Goal: Transaction & Acquisition: Purchase product/service

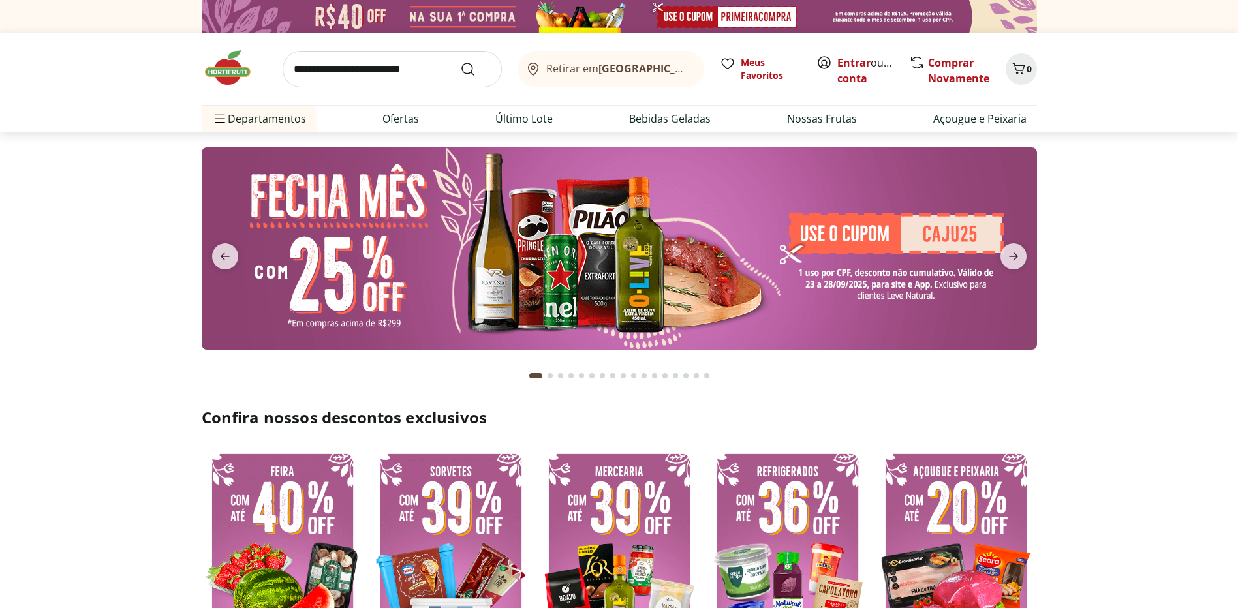
drag, startPoint x: 342, startPoint y: 71, endPoint x: 350, endPoint y: 65, distance: 9.8
click at [349, 65] on input "search" at bounding box center [392, 69] width 219 height 37
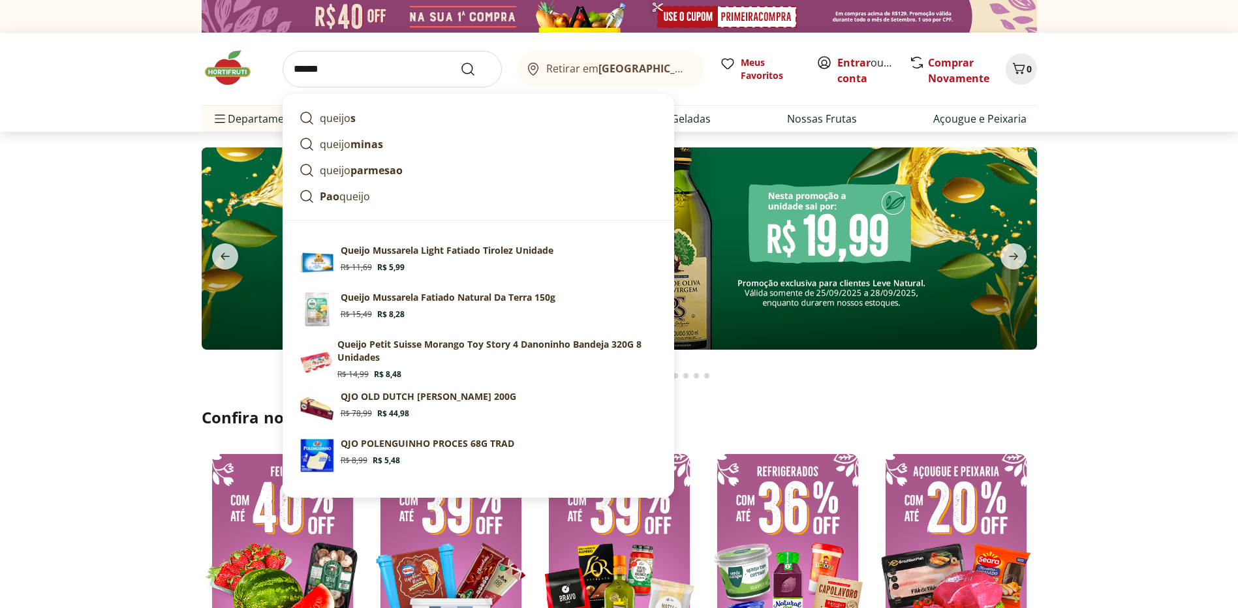
type input "******"
click at [460, 61] on button "Submit Search" at bounding box center [475, 69] width 31 height 16
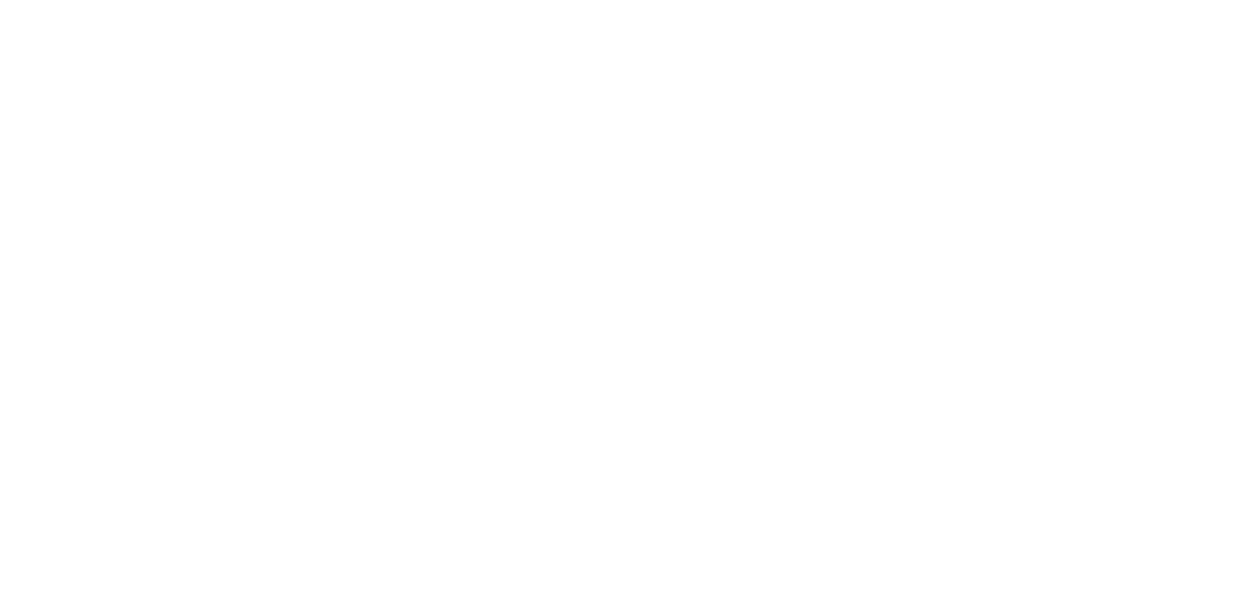
select select "**********"
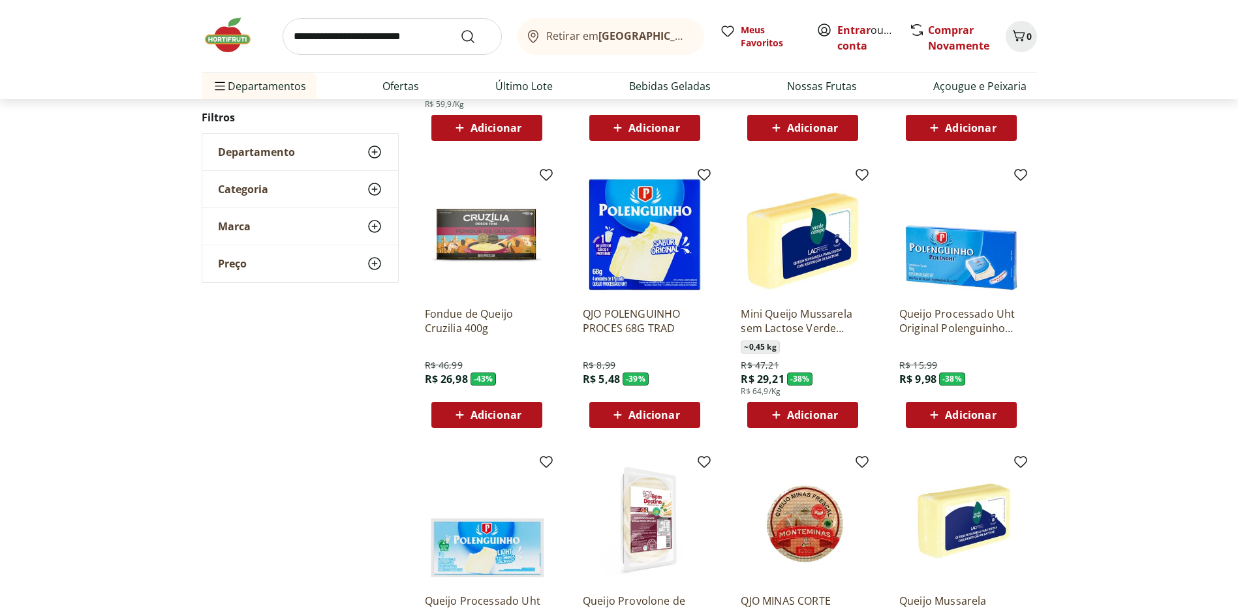
scroll to position [653, 0]
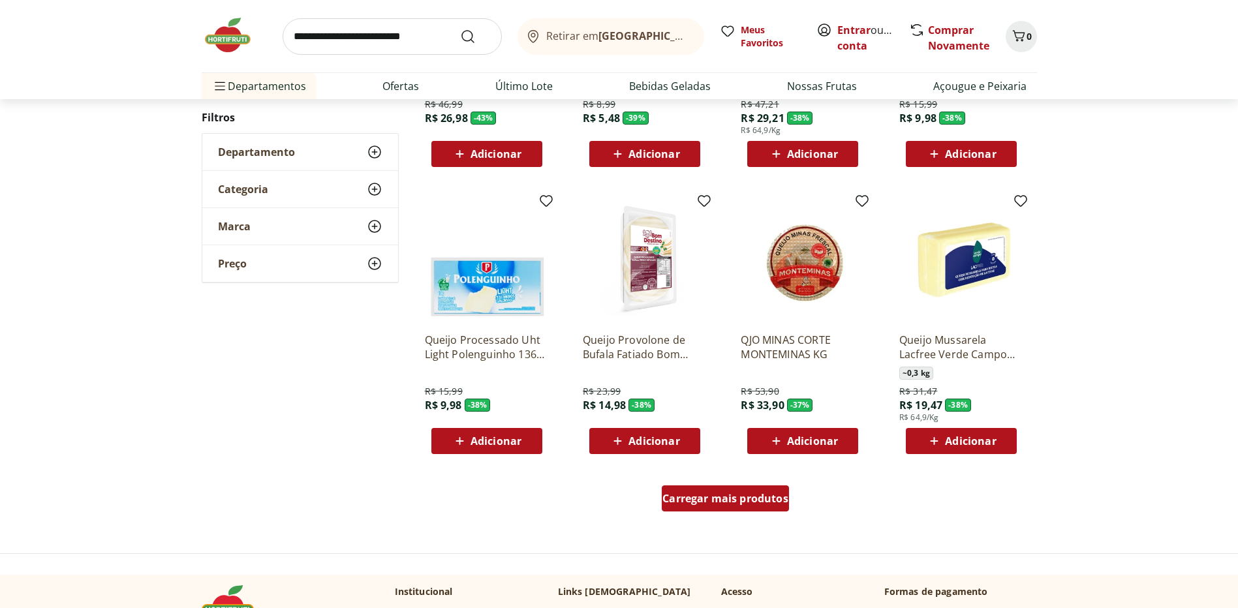
click at [732, 502] on span "Carregar mais produtos" at bounding box center [725, 498] width 126 height 10
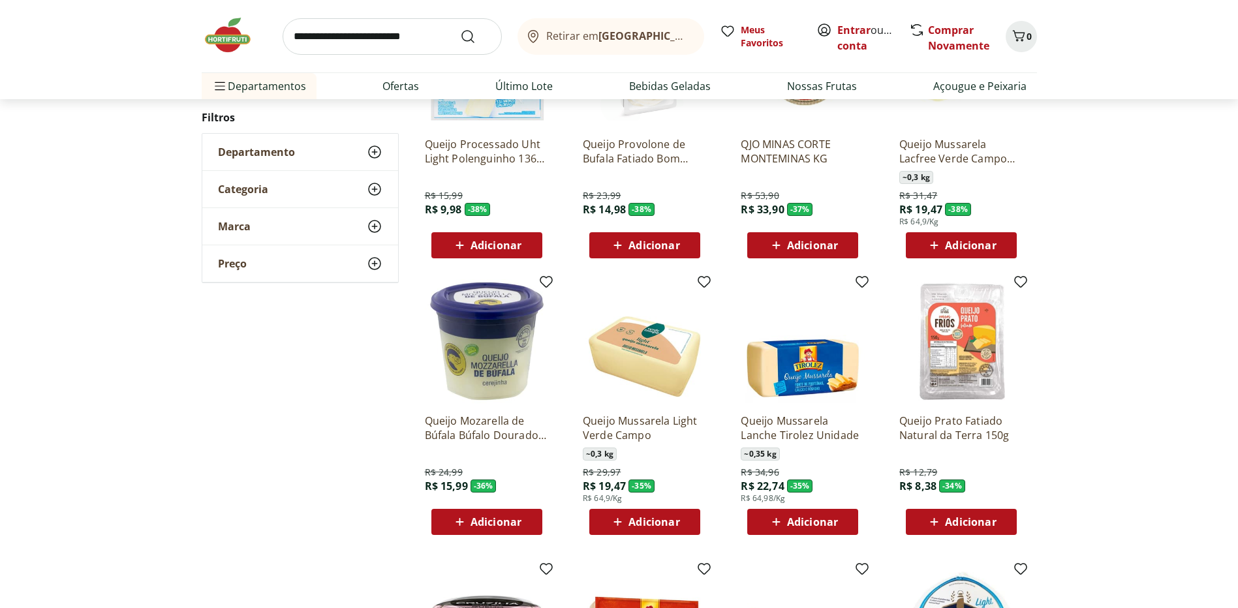
scroll to position [1044, 0]
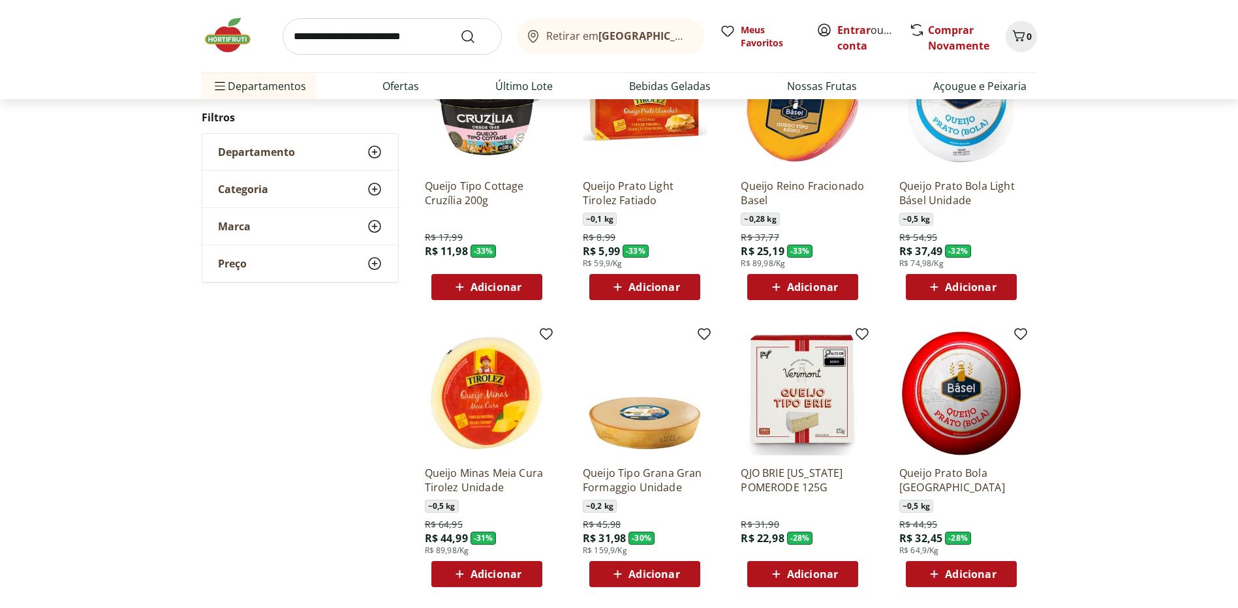
scroll to position [783, 0]
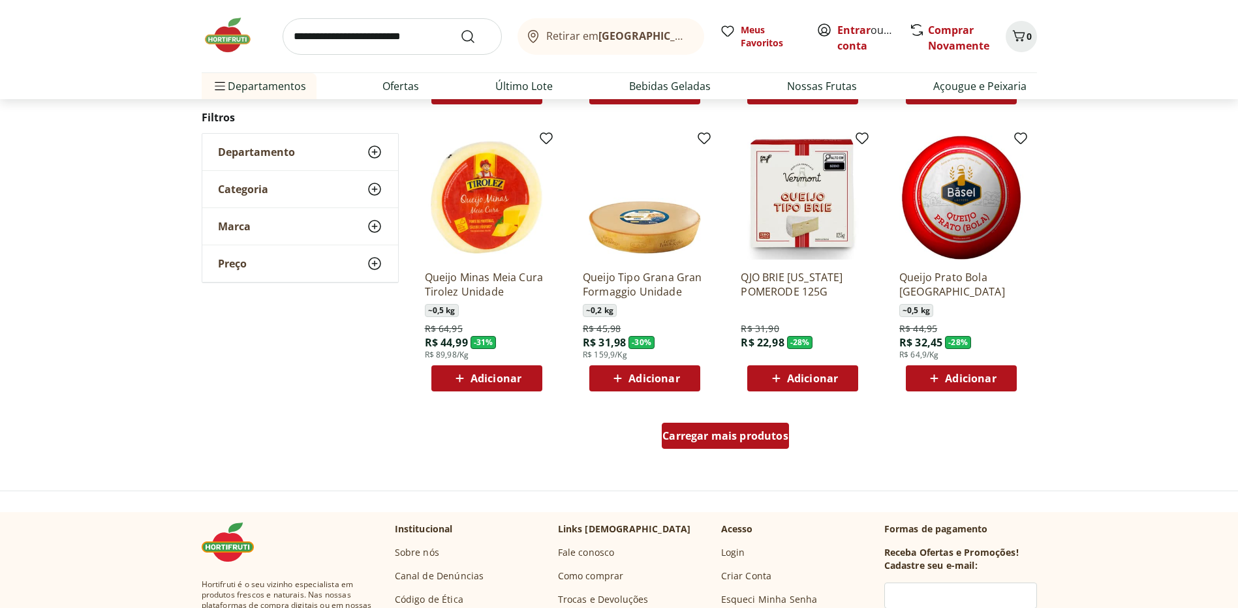
click at [740, 432] on span "Carregar mais produtos" at bounding box center [725, 436] width 126 height 10
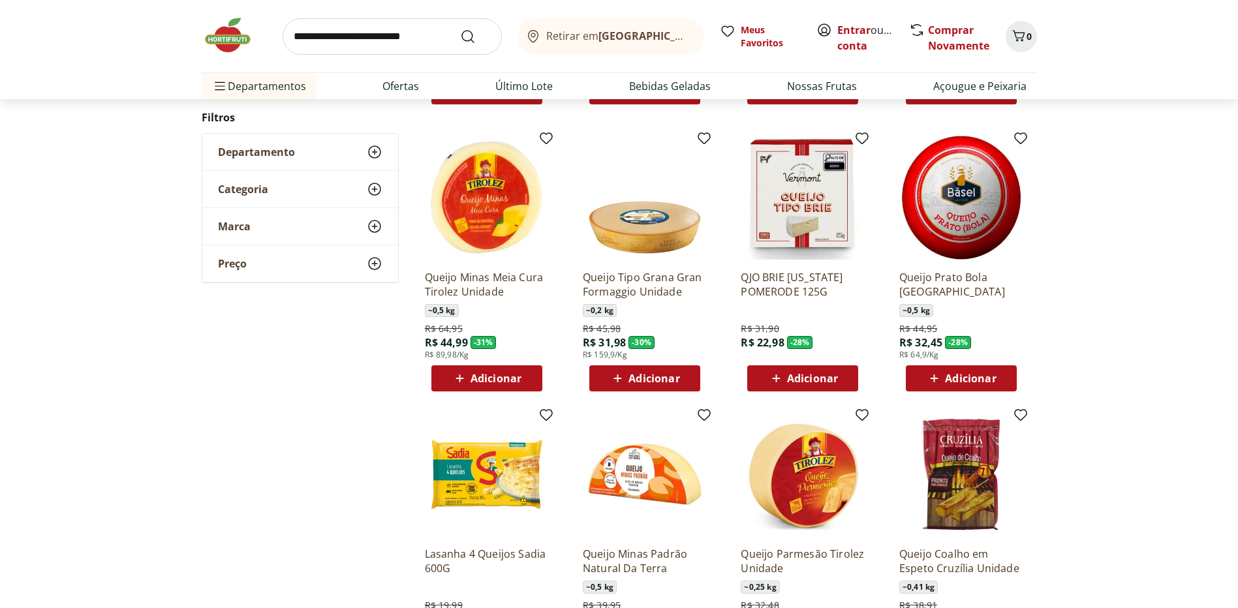
scroll to position [979, 0]
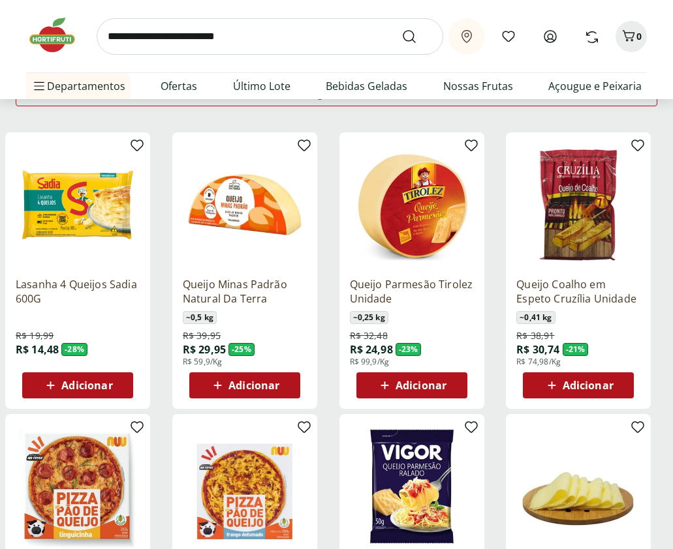
scroll to position [261, 0]
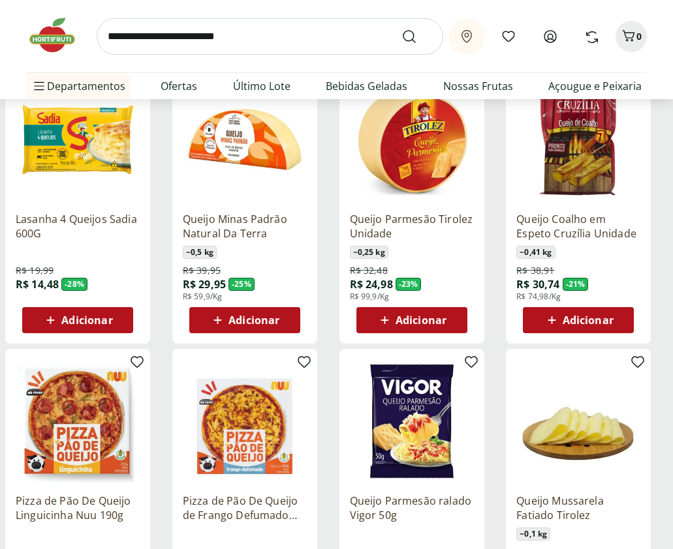
click at [233, 317] on span "Adicionar" at bounding box center [253, 320] width 51 height 10
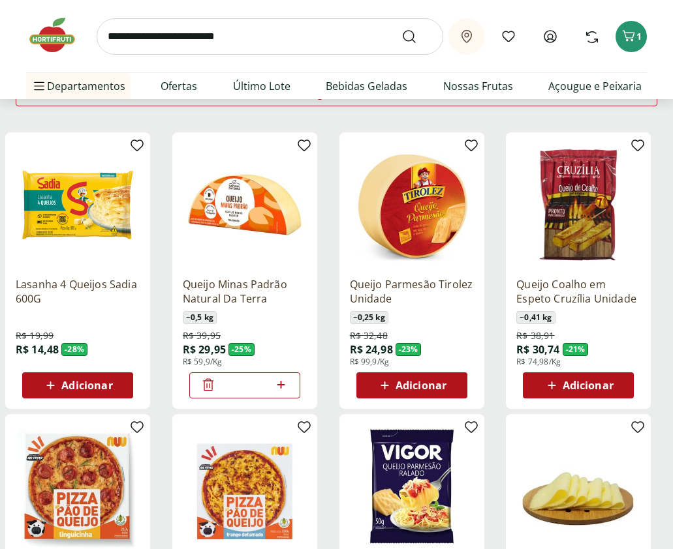
scroll to position [0, 0]
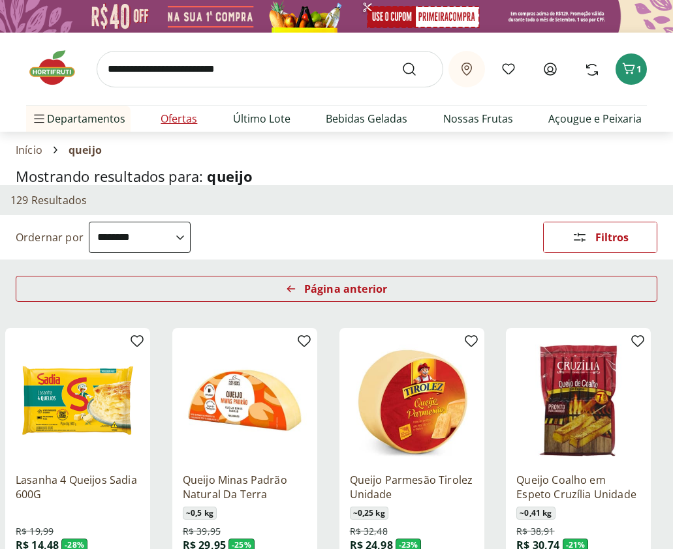
click at [185, 114] on link "Ofertas" at bounding box center [179, 119] width 37 height 16
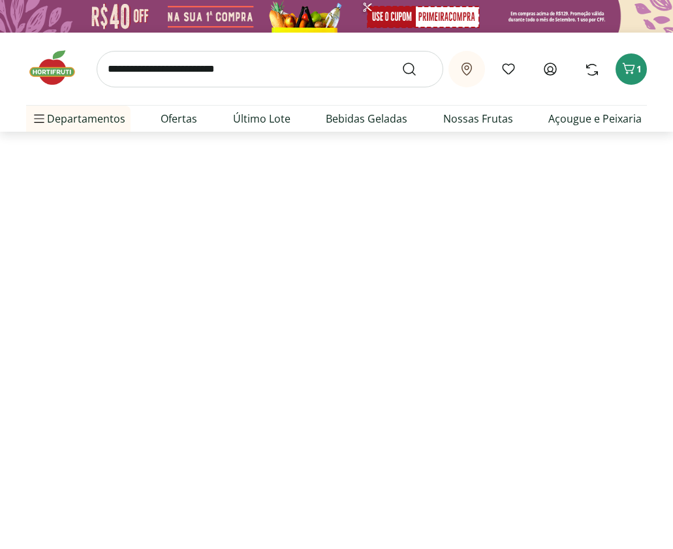
select select "**********"
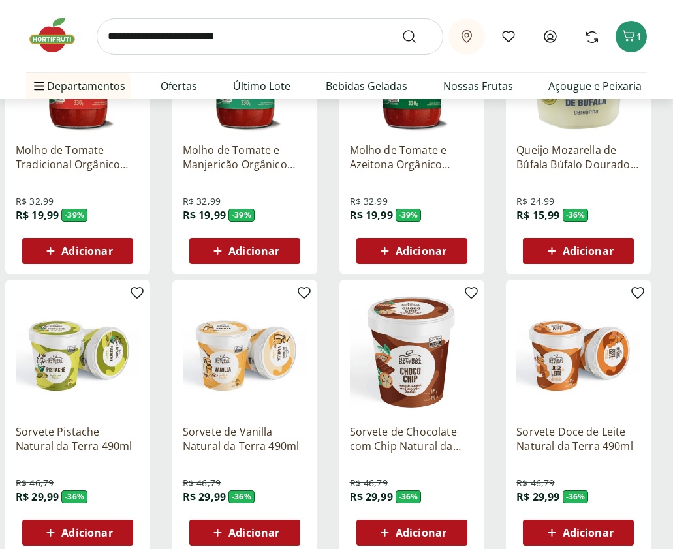
scroll to position [392, 0]
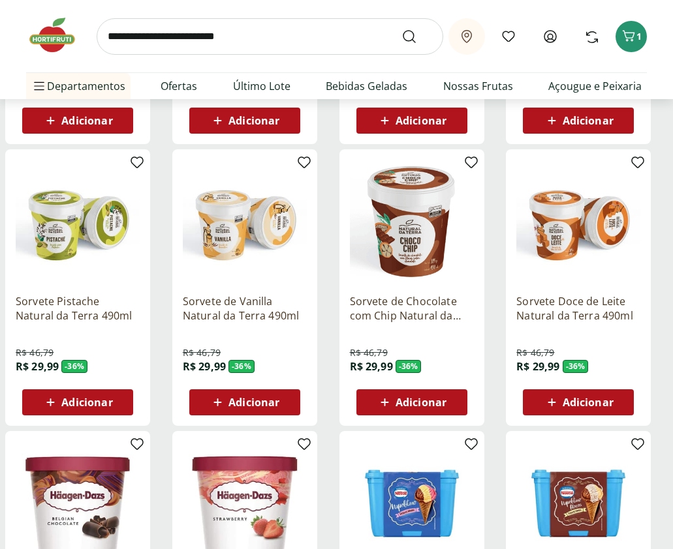
click at [84, 408] on span "Adicionar" at bounding box center [86, 402] width 51 height 10
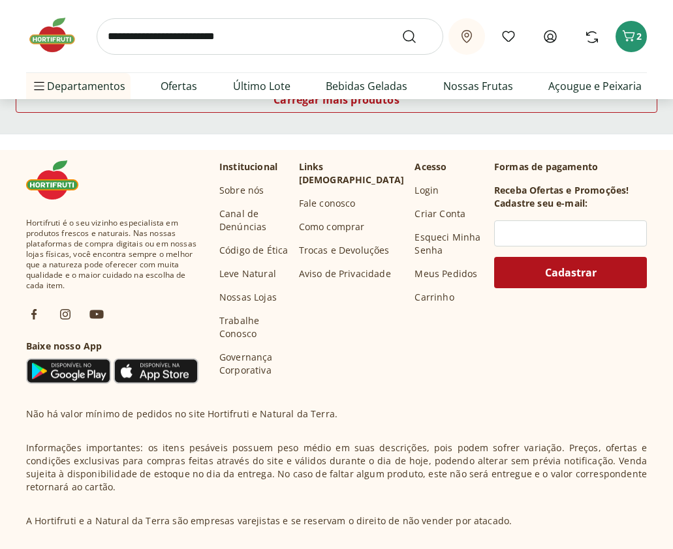
scroll to position [914, 0]
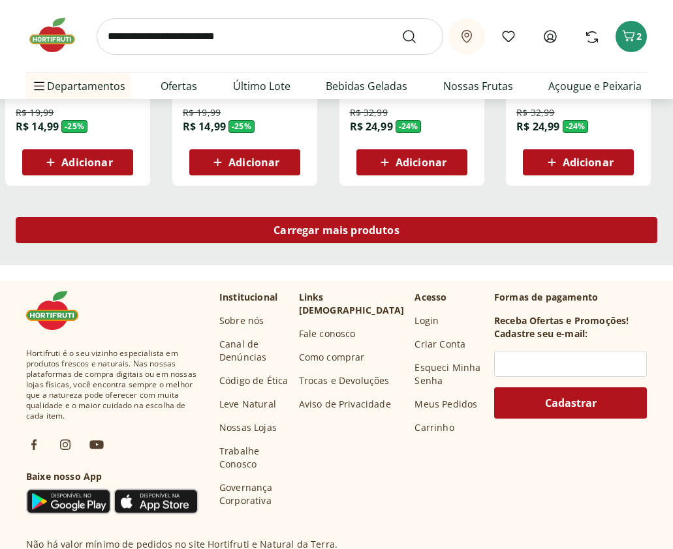
click at [348, 232] on span "Carregar mais produtos" at bounding box center [336, 230] width 126 height 10
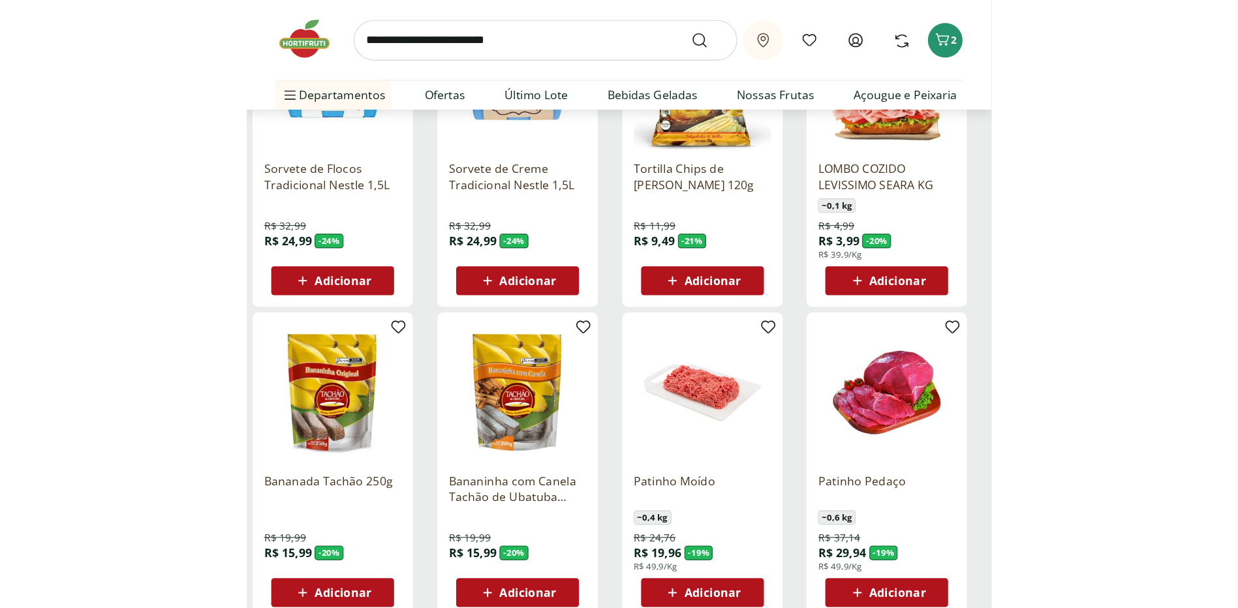
scroll to position [1175, 0]
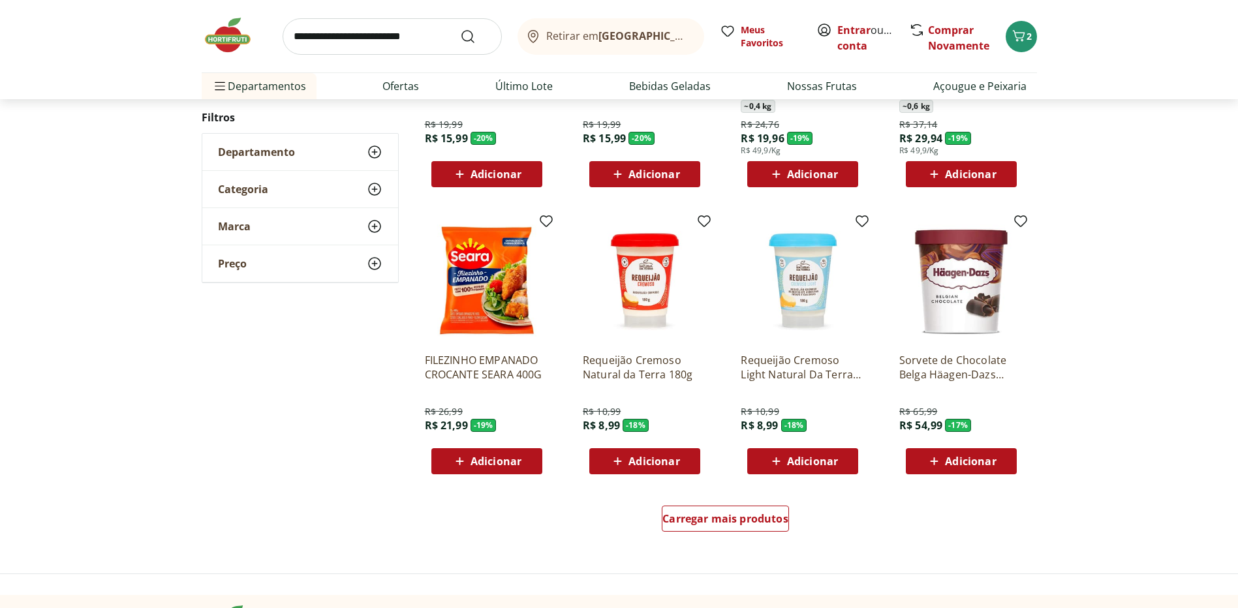
scroll to position [392, 0]
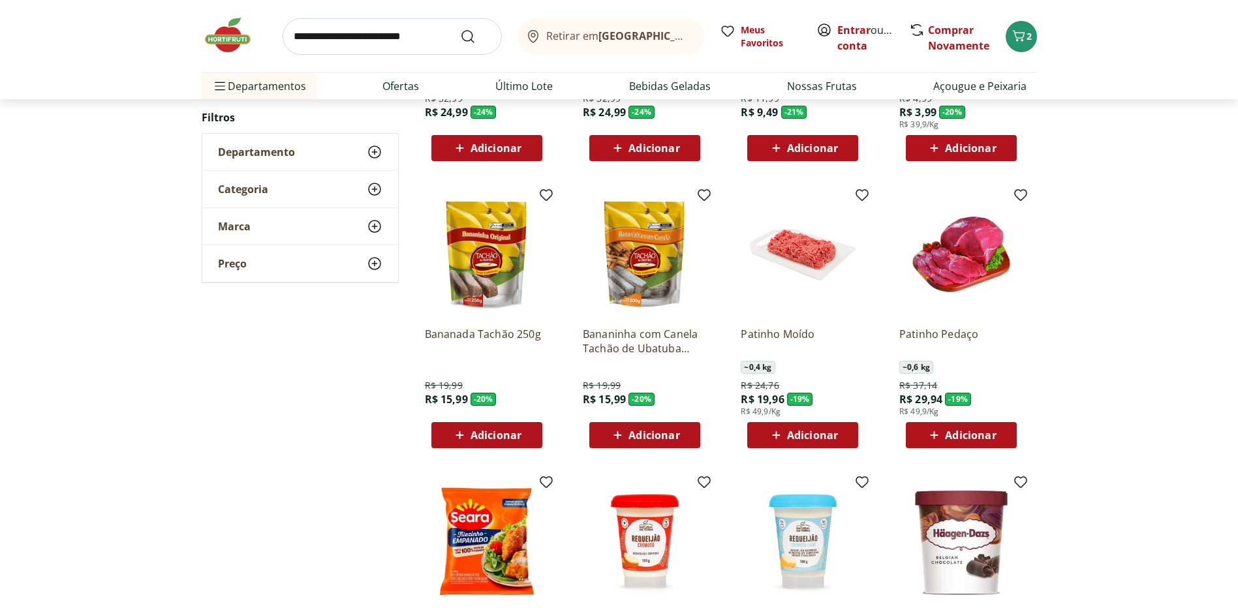
click at [489, 439] on span "Adicionar" at bounding box center [495, 435] width 51 height 10
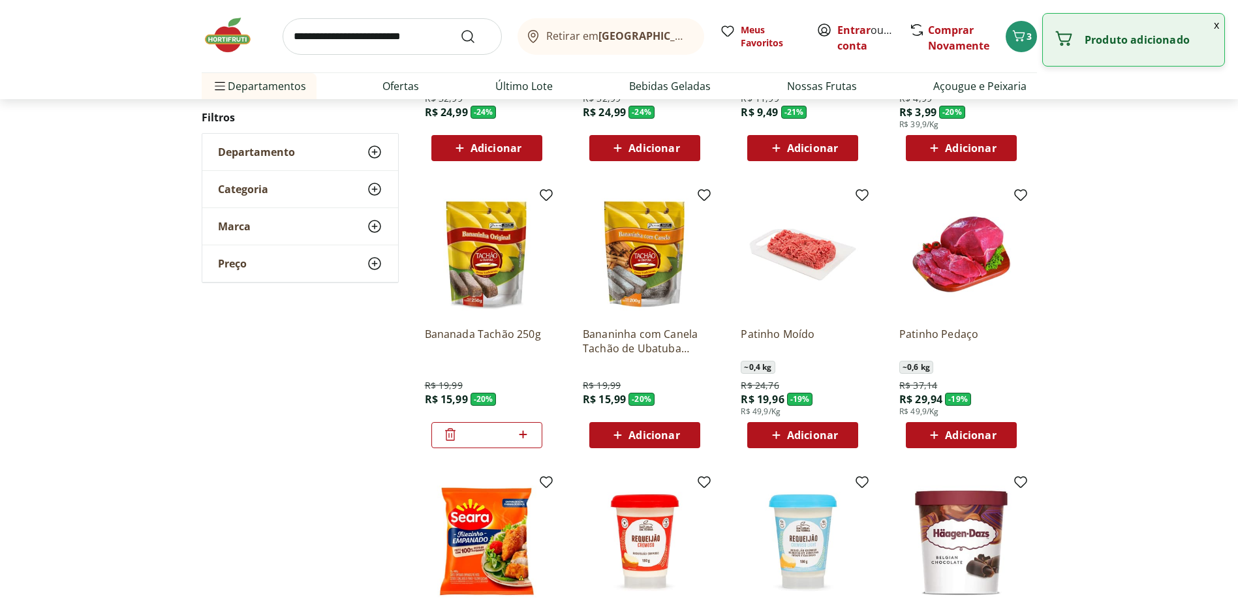
scroll to position [783, 0]
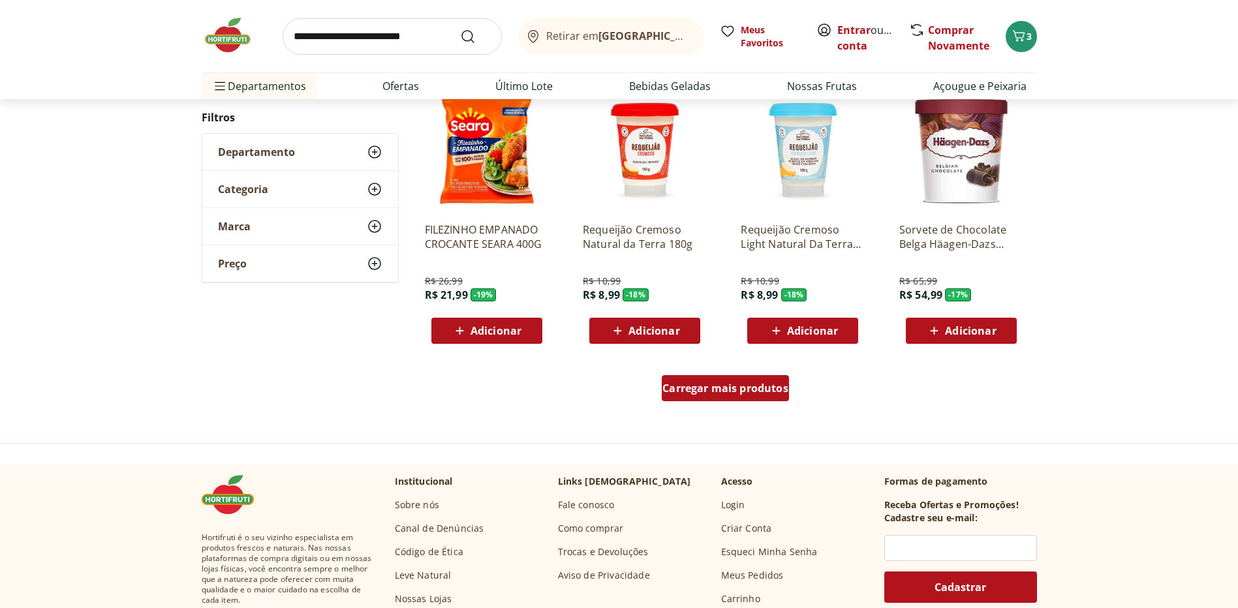
click at [712, 385] on span "Carregar mais produtos" at bounding box center [725, 388] width 126 height 10
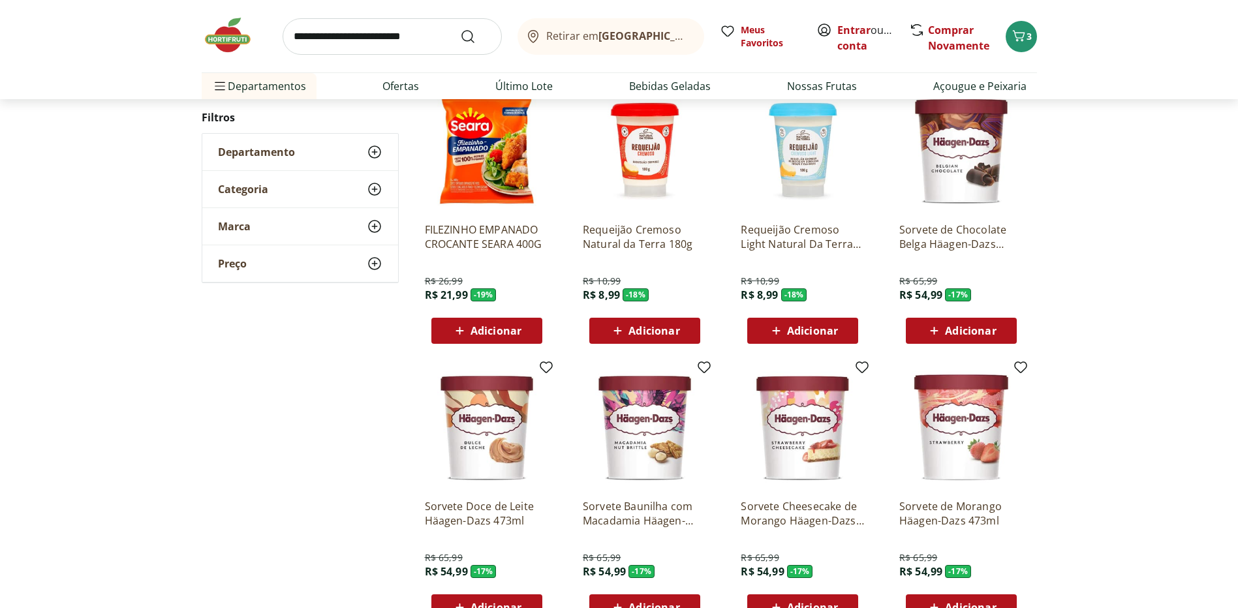
scroll to position [1109, 0]
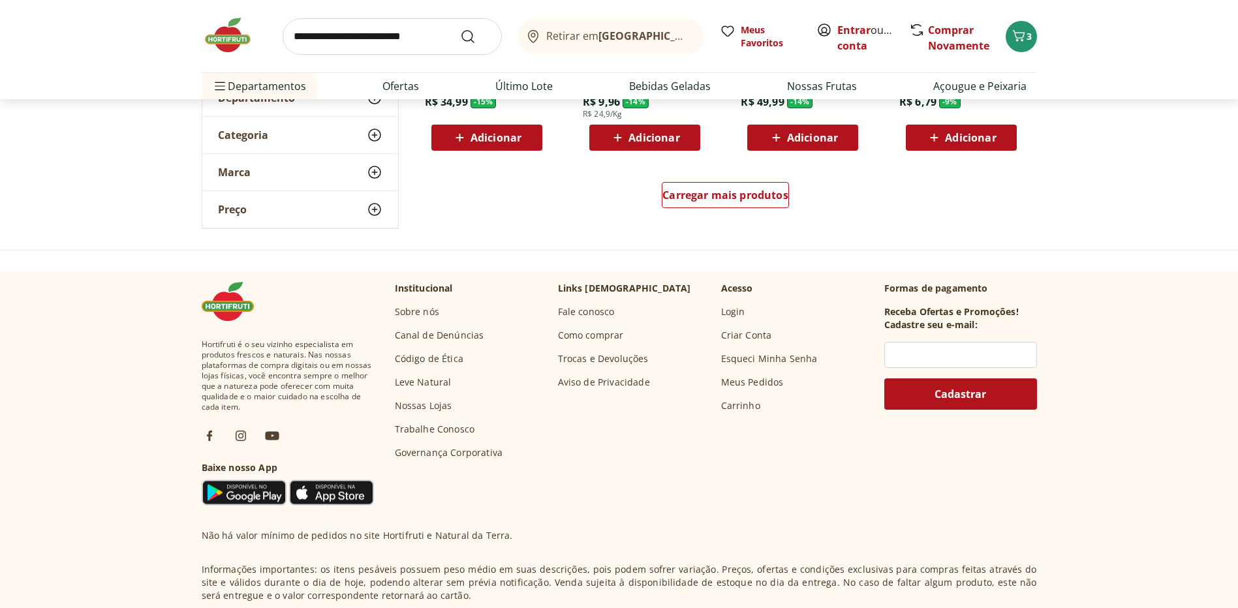
scroll to position [650, 0]
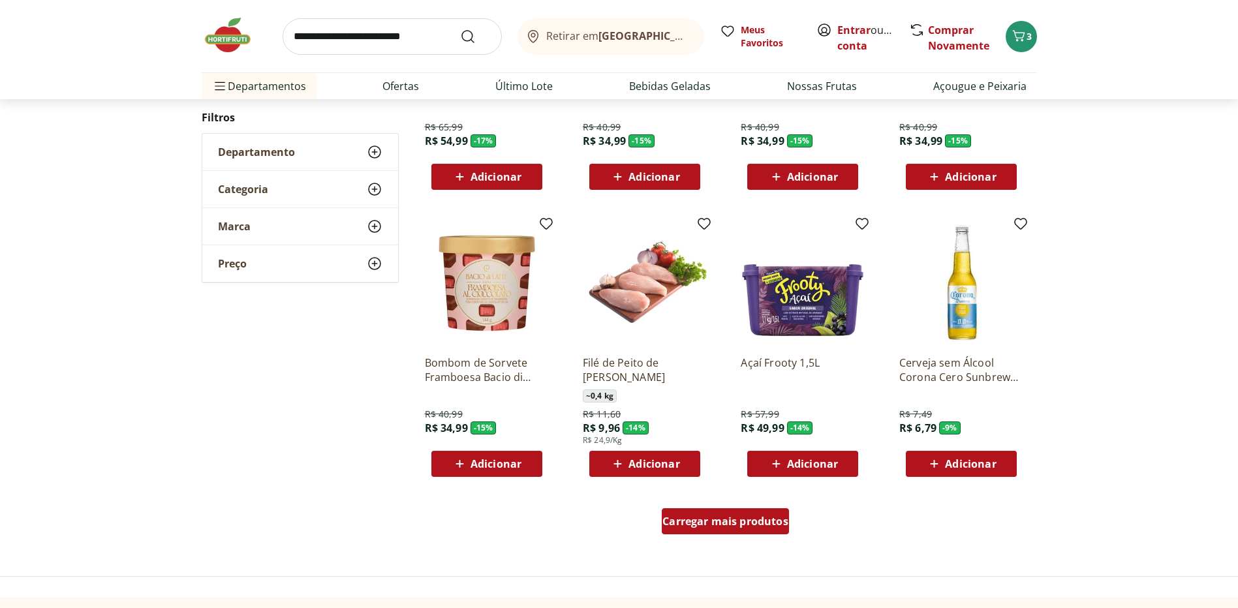
click at [700, 524] on span "Carregar mais produtos" at bounding box center [725, 521] width 126 height 10
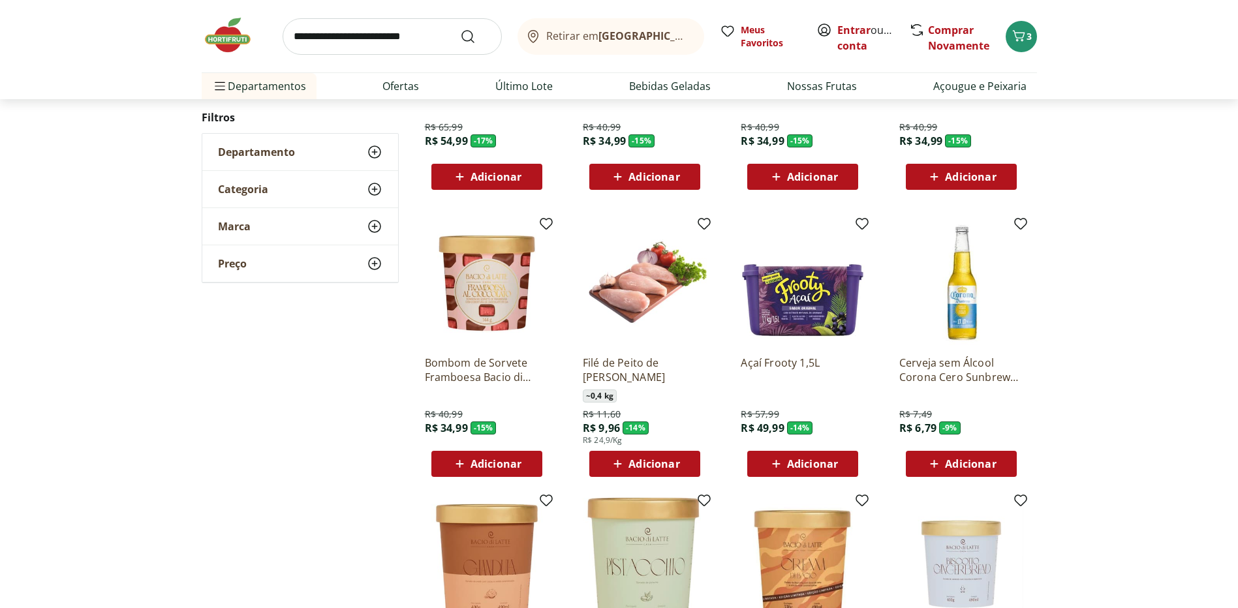
scroll to position [1107, 0]
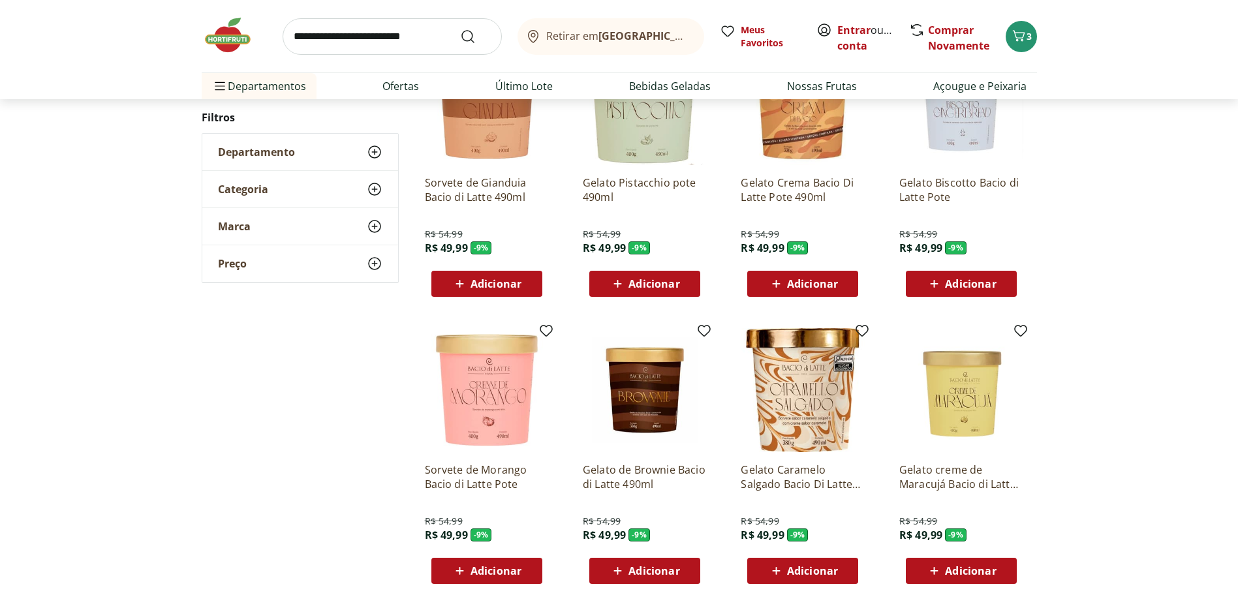
scroll to position [647, 0]
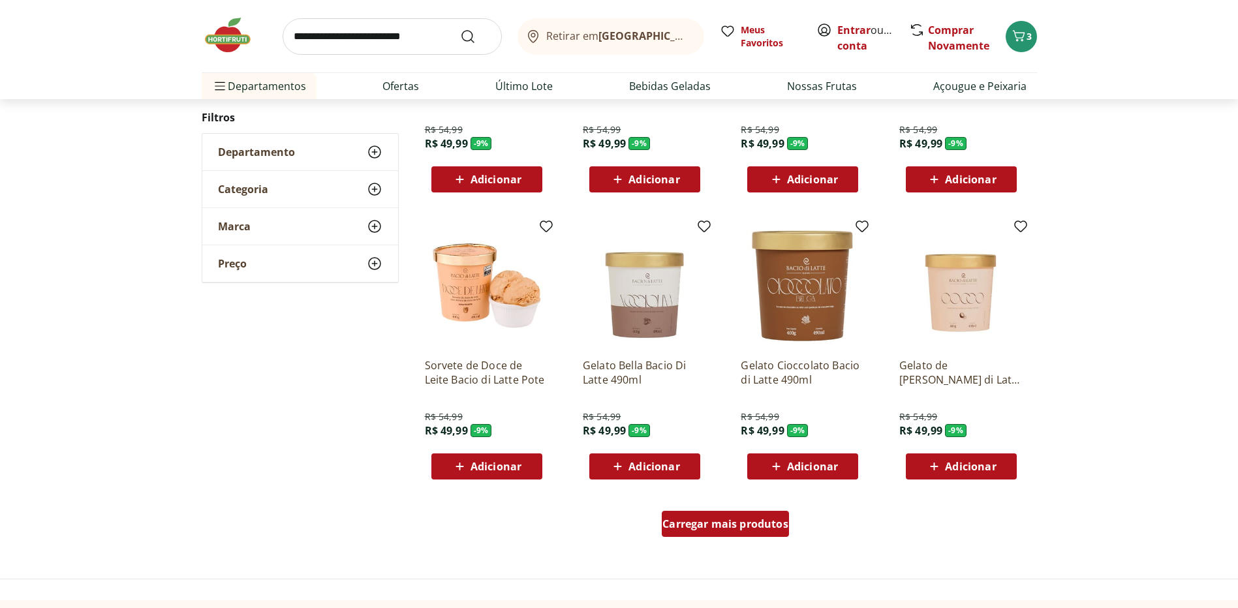
click at [707, 529] on span "Carregar mais produtos" at bounding box center [725, 524] width 126 height 10
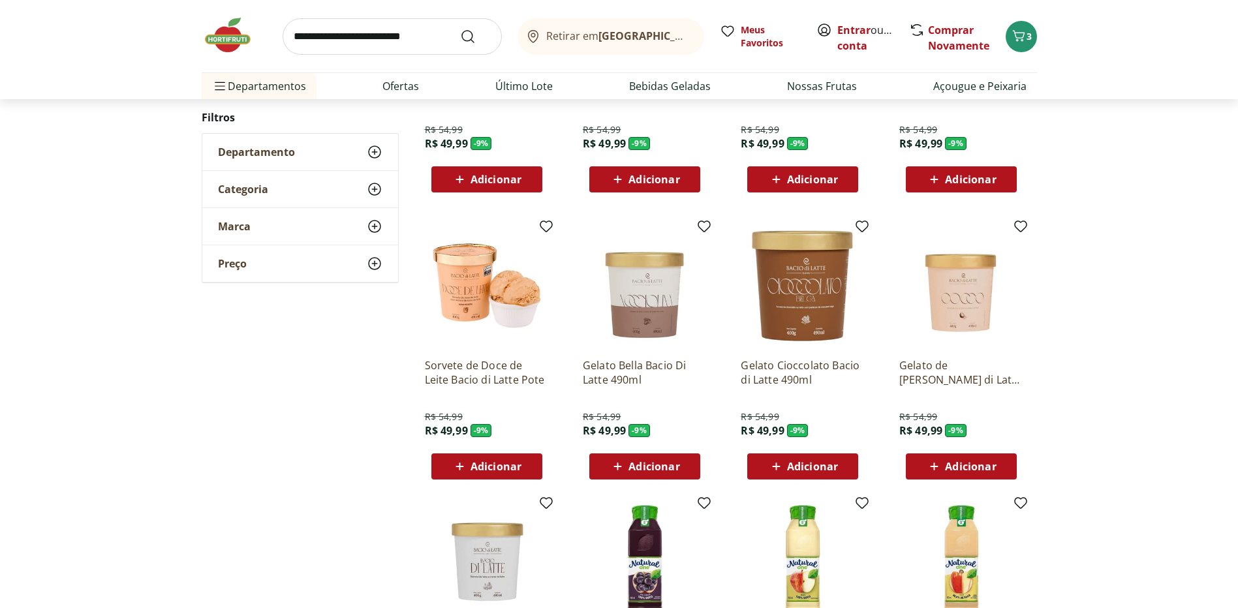
scroll to position [974, 0]
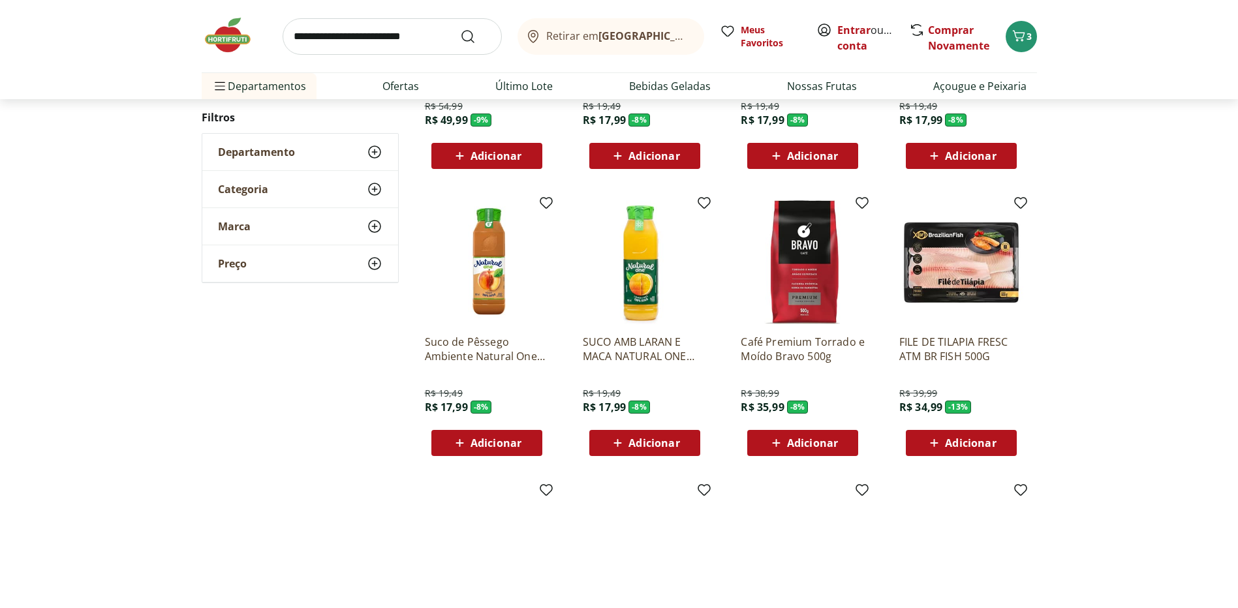
scroll to position [645, 0]
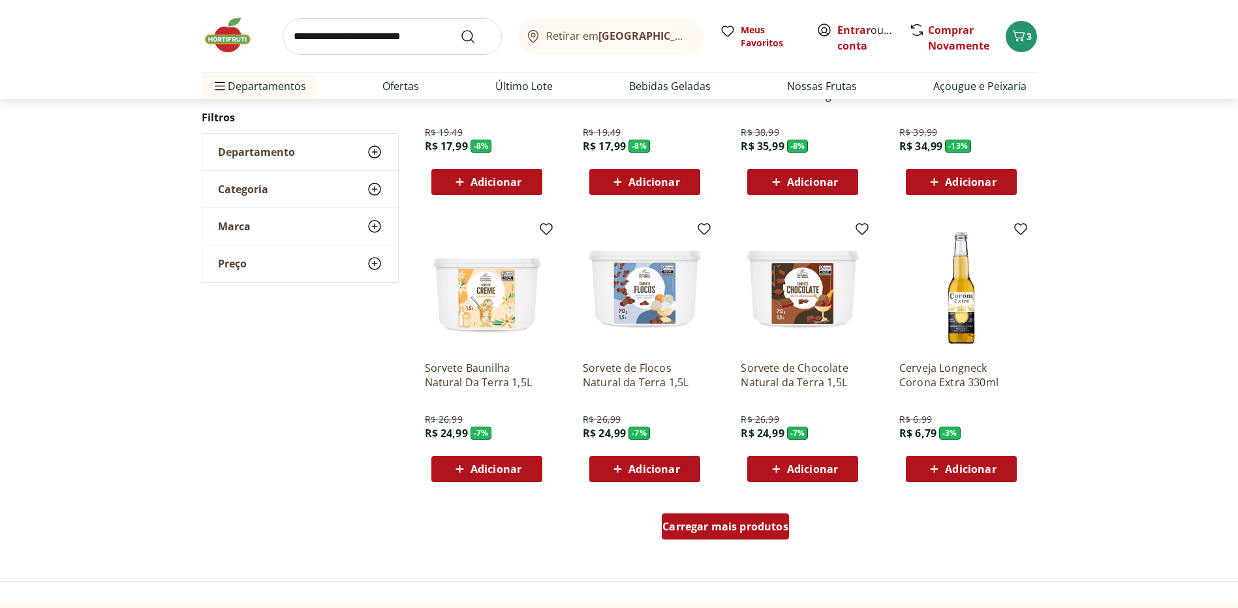
click at [725, 530] on span "Carregar mais produtos" at bounding box center [725, 526] width 126 height 10
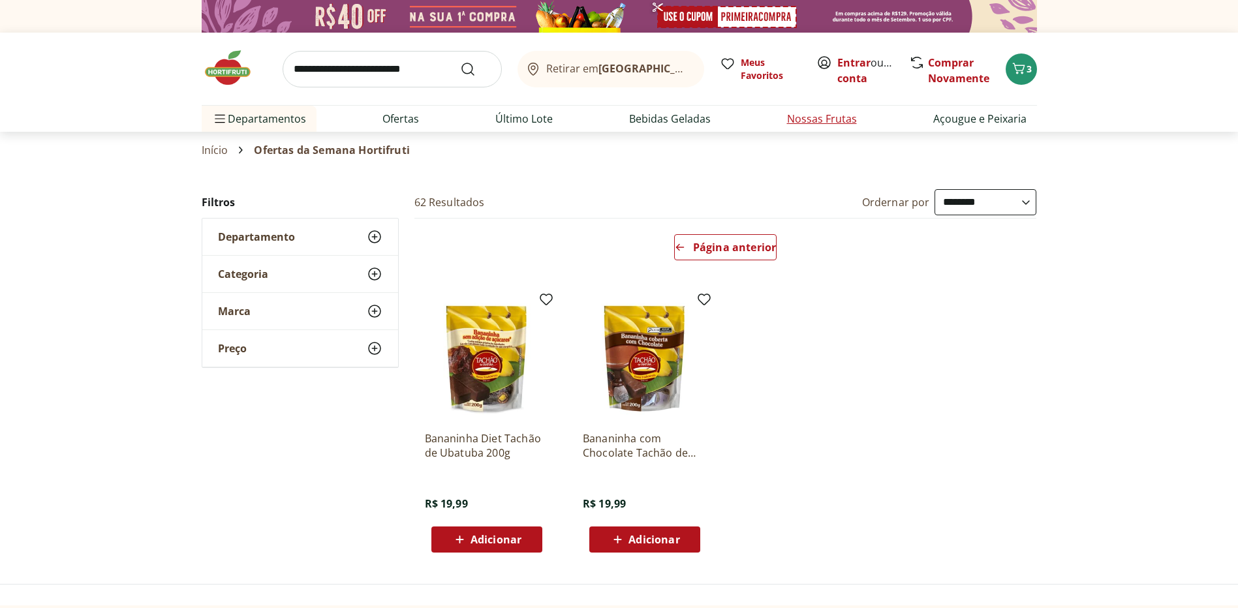
click at [825, 117] on link "Nossas Frutas" at bounding box center [822, 119] width 70 height 16
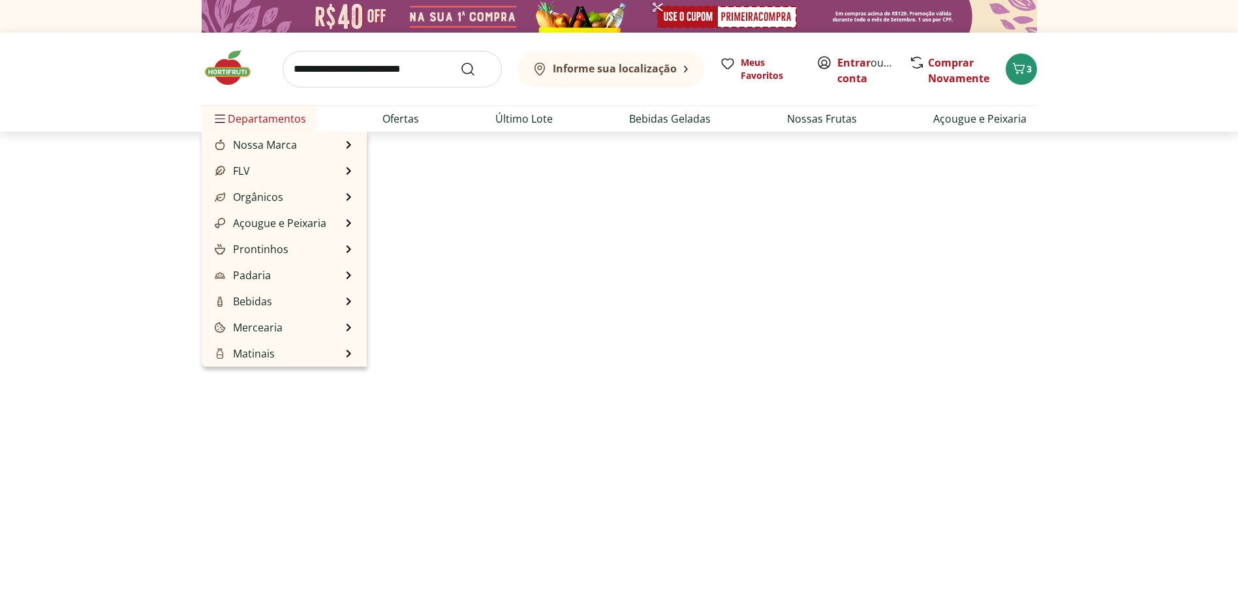
select select "**********"
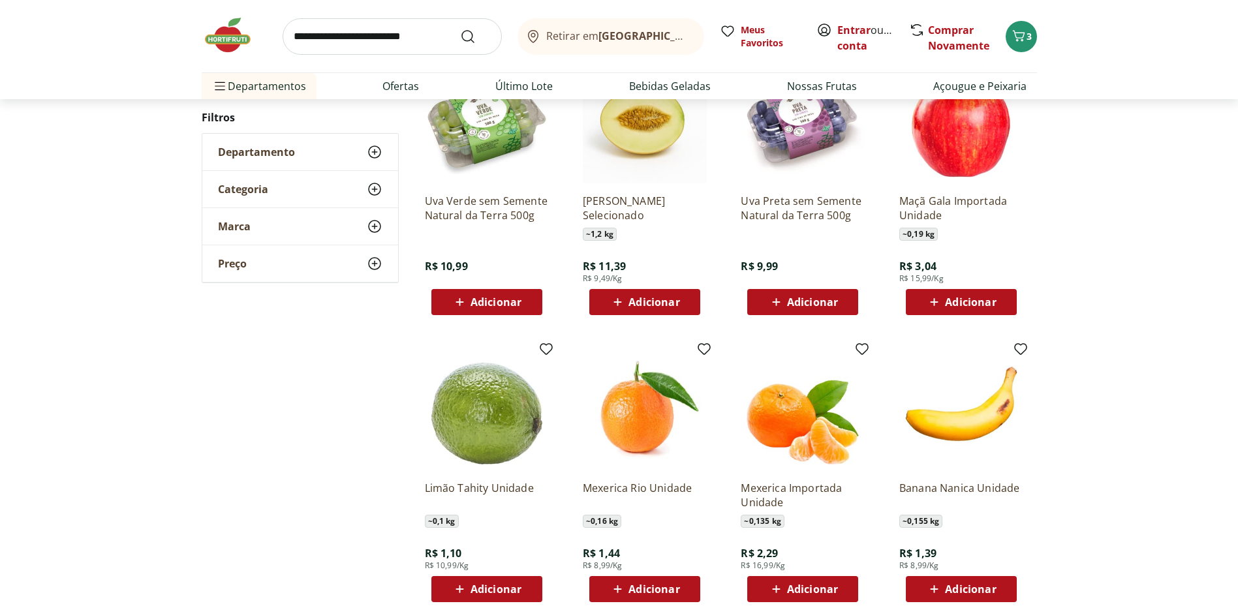
scroll to position [718, 0]
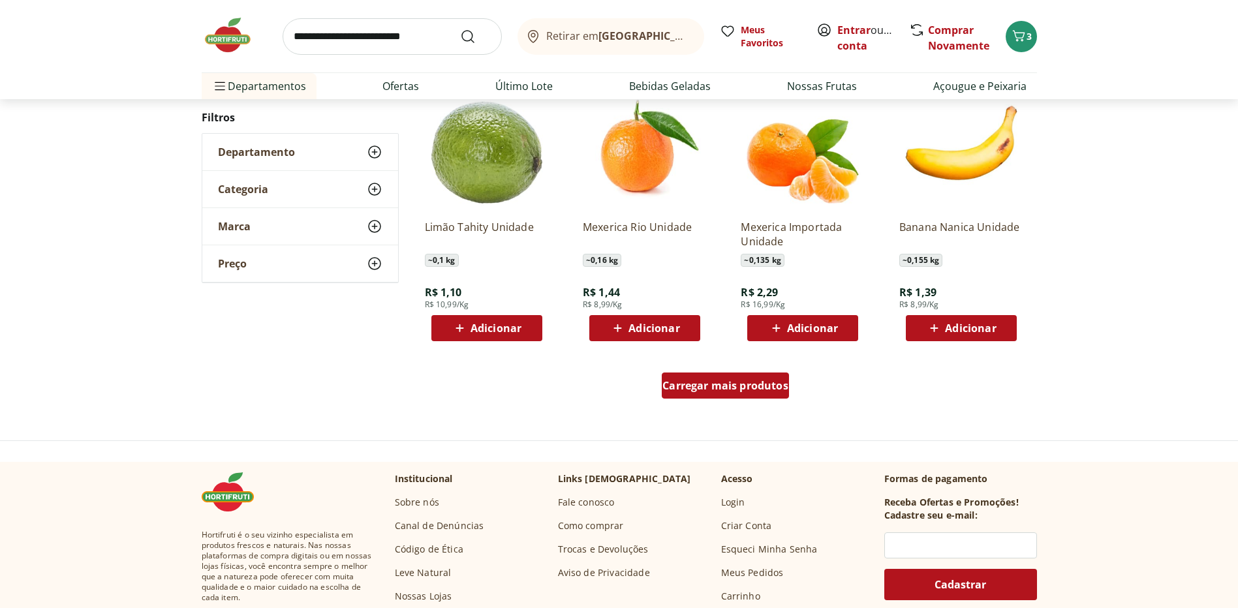
click at [727, 388] on span "Carregar mais produtos" at bounding box center [725, 385] width 126 height 10
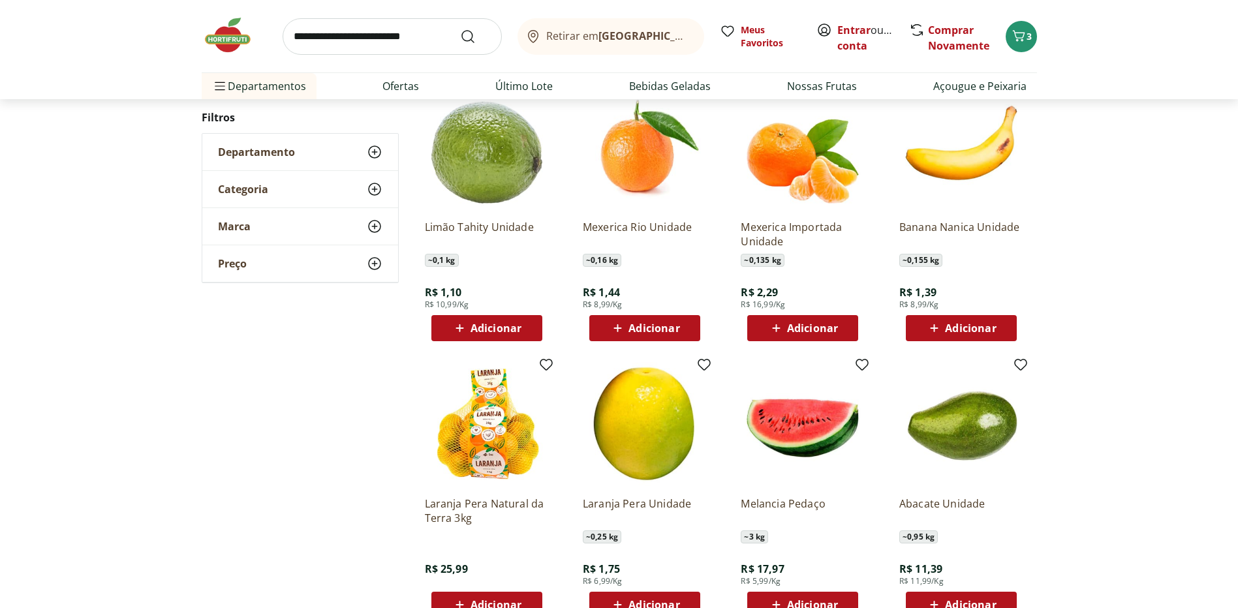
scroll to position [1044, 0]
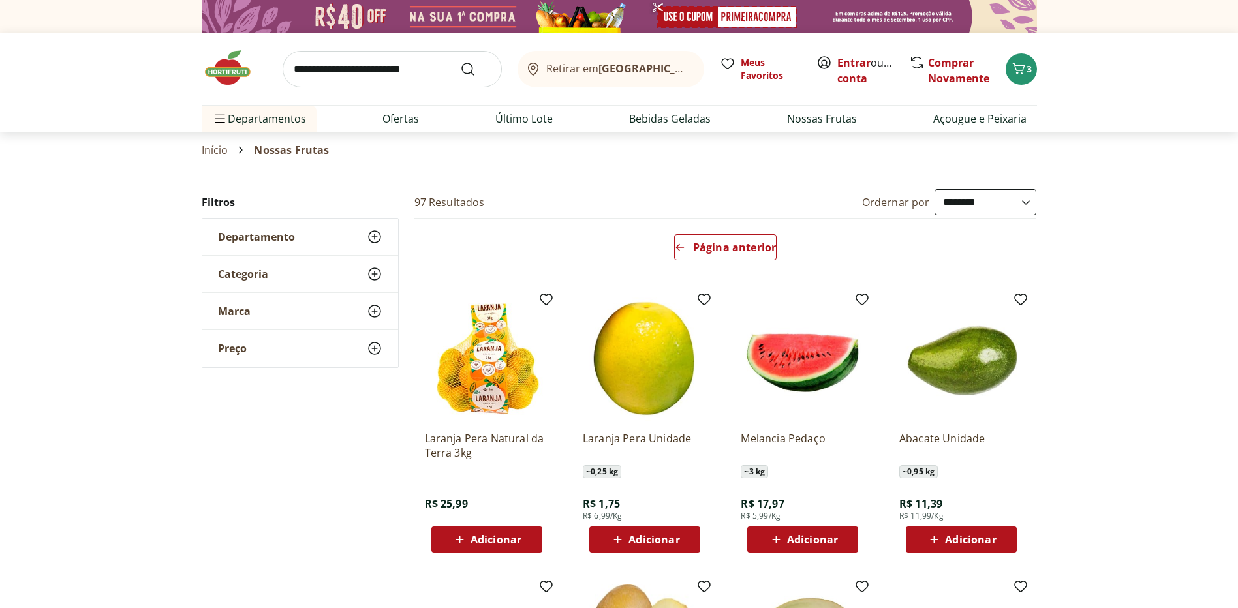
click at [372, 81] on input "search" at bounding box center [392, 69] width 219 height 37
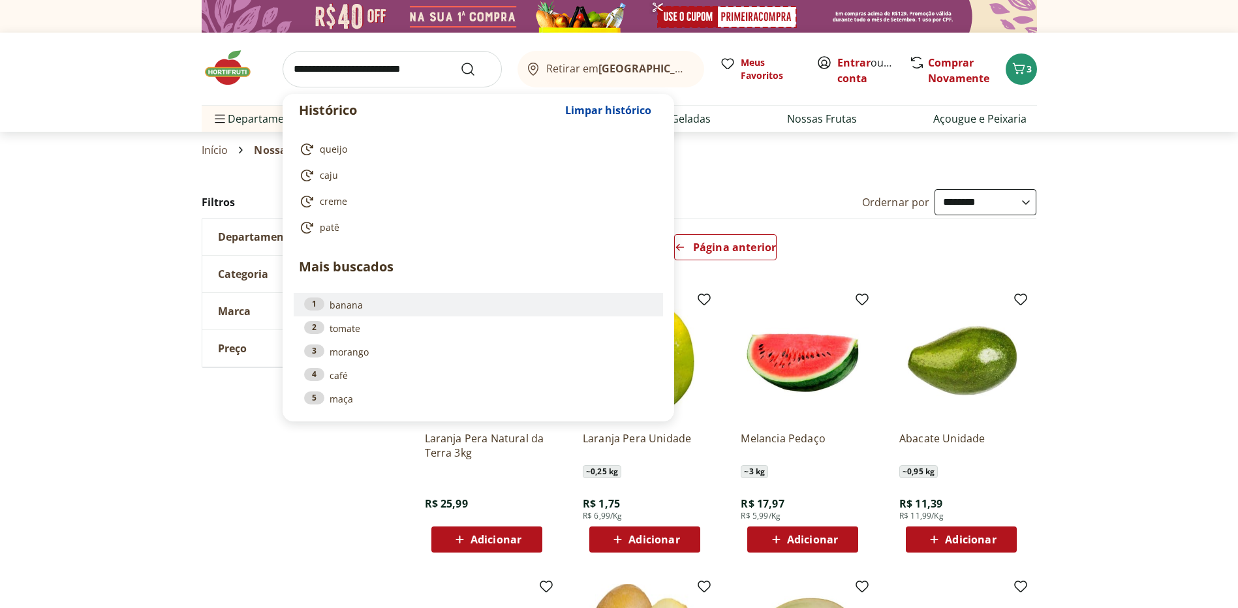
click at [328, 298] on link "1 banana" at bounding box center [478, 305] width 348 height 14
type input "******"
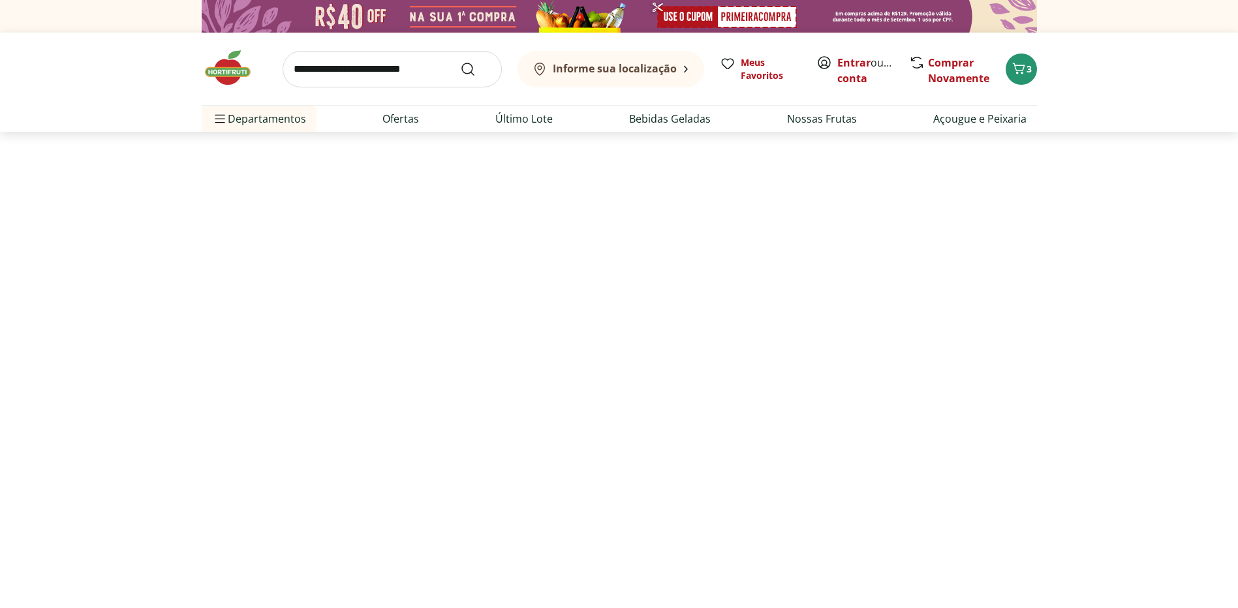
select select "**********"
